Goal: Information Seeking & Learning: Learn about a topic

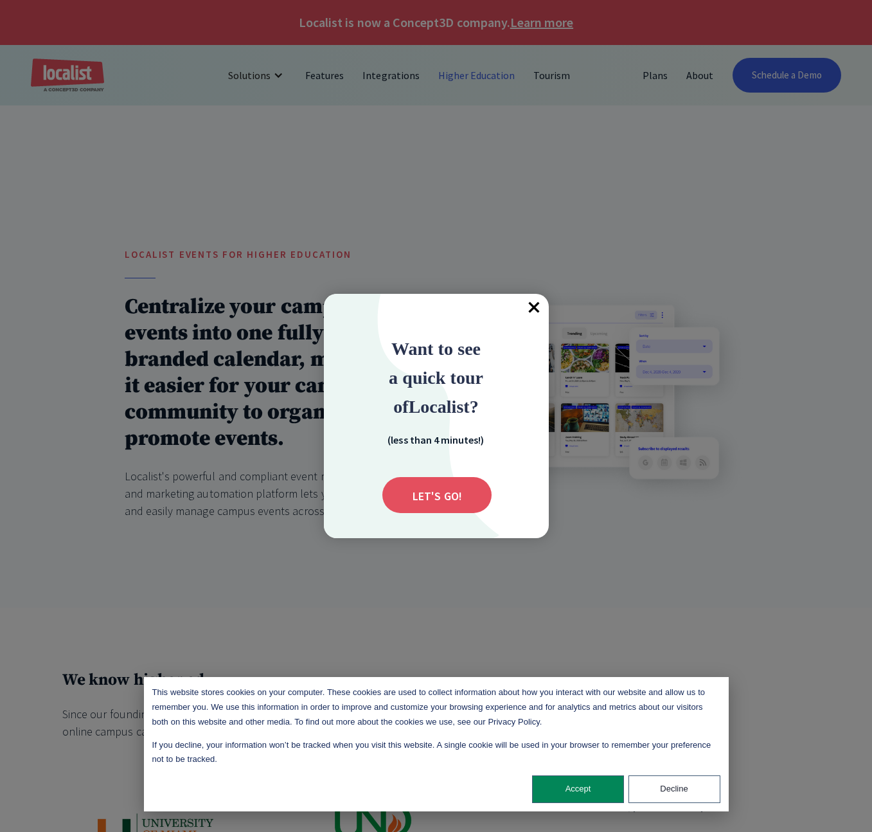
click at [527, 309] on span "×" at bounding box center [535, 308] width 28 height 28
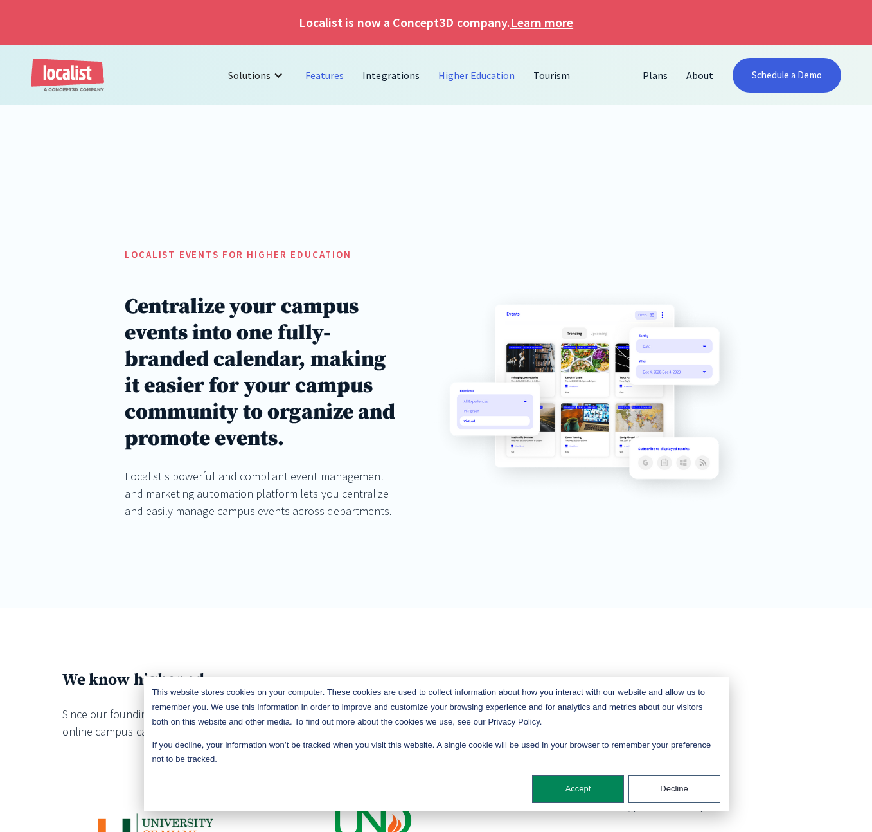
click at [303, 77] on link "Features" at bounding box center [324, 75] width 57 height 31
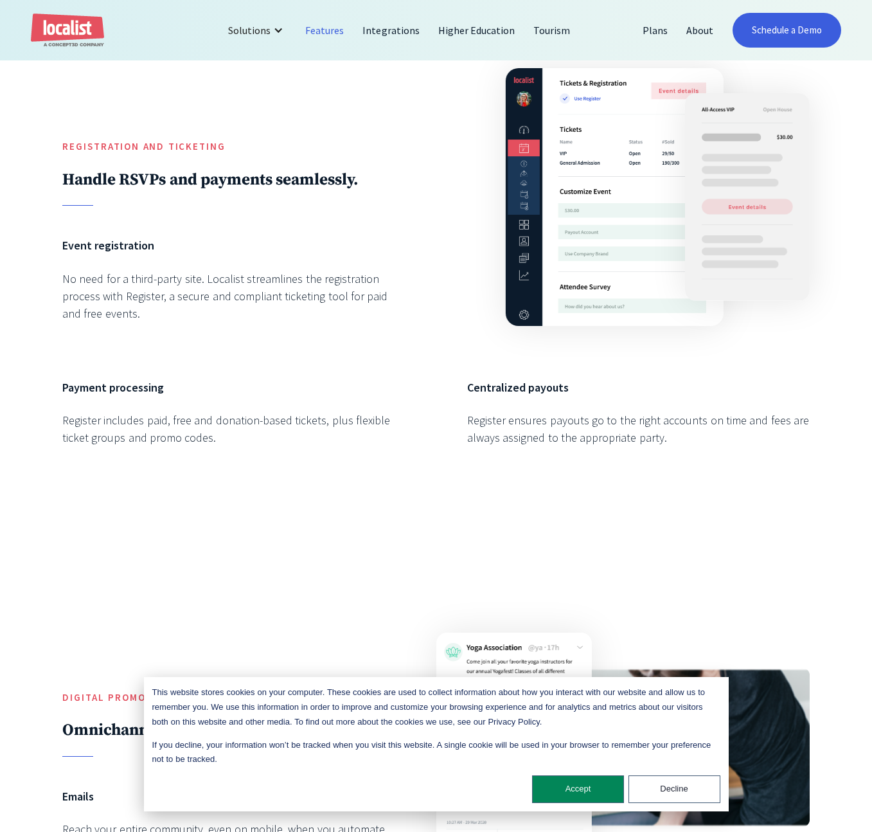
scroll to position [2881, 0]
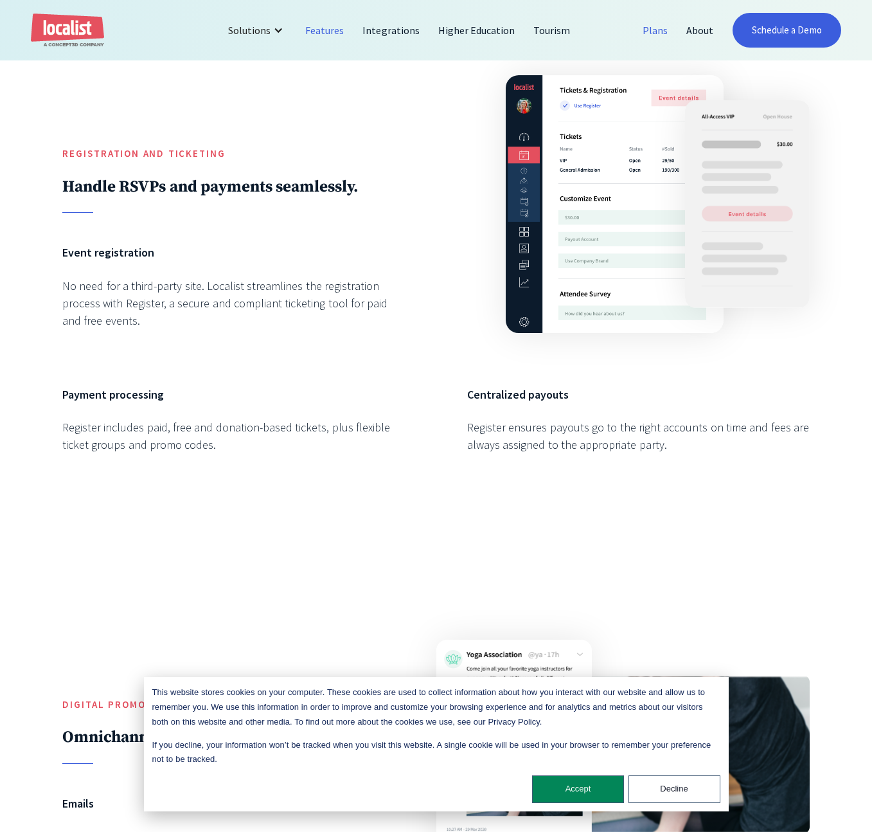
click at [645, 28] on link "Plans" at bounding box center [656, 30] width 44 height 31
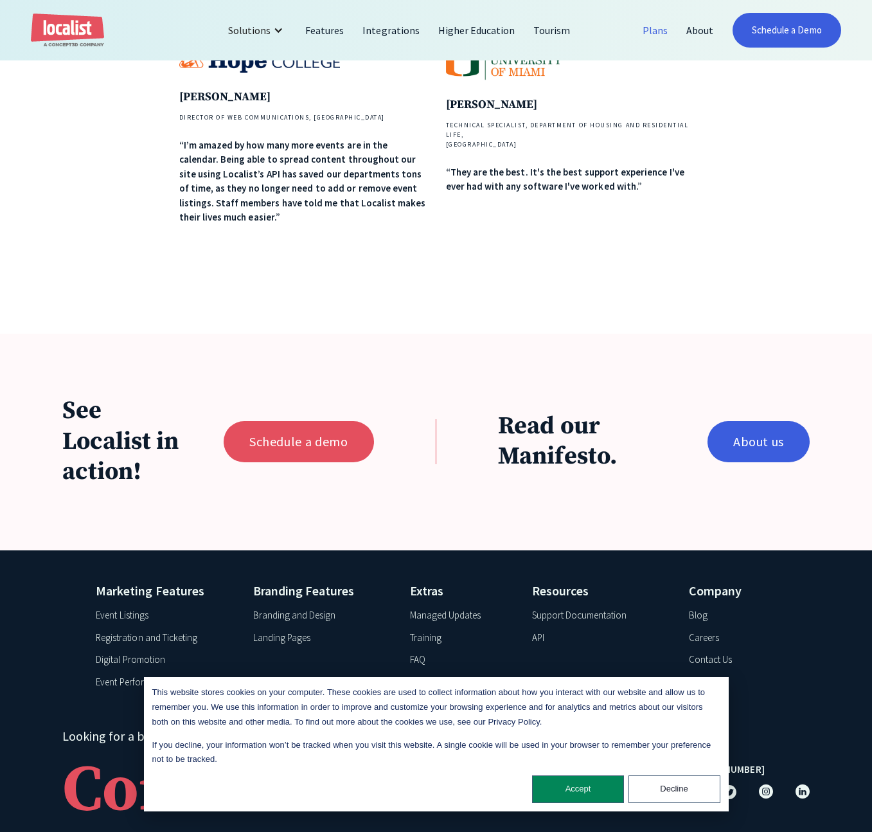
scroll to position [923, 0]
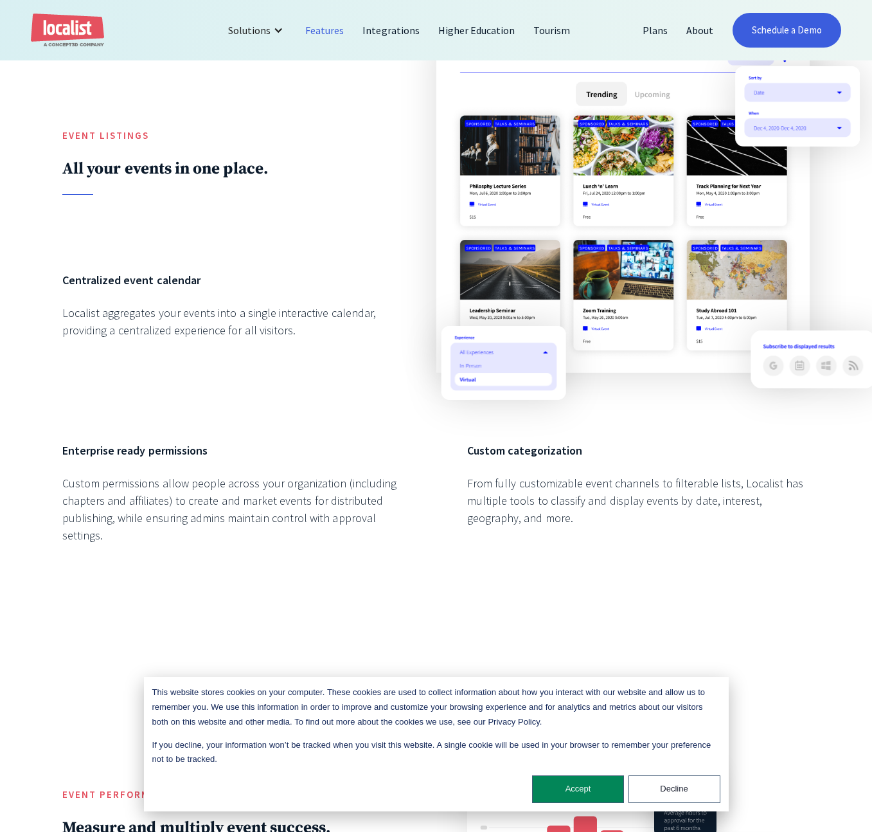
scroll to position [852, 0]
